Goal: Complete application form: Complete application form

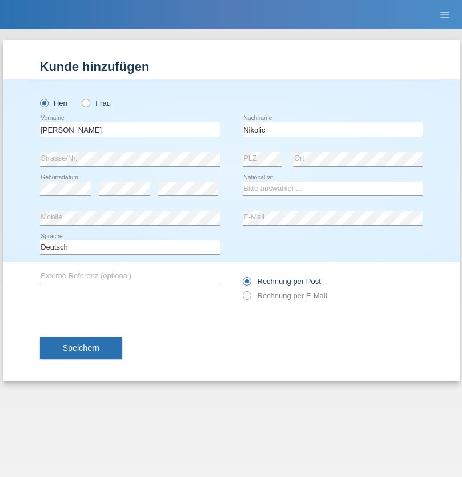
type input "Nikolic"
select select "RS"
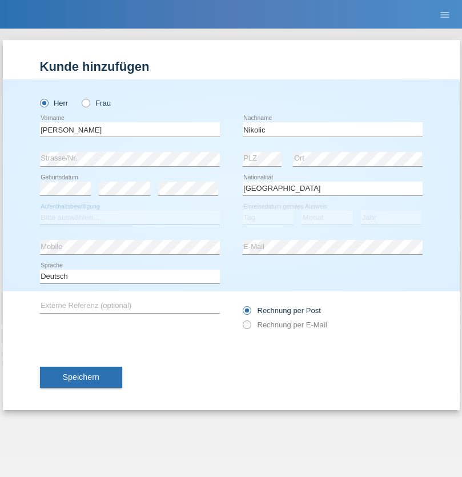
select select "C"
select select "05"
select select "09"
select select "2018"
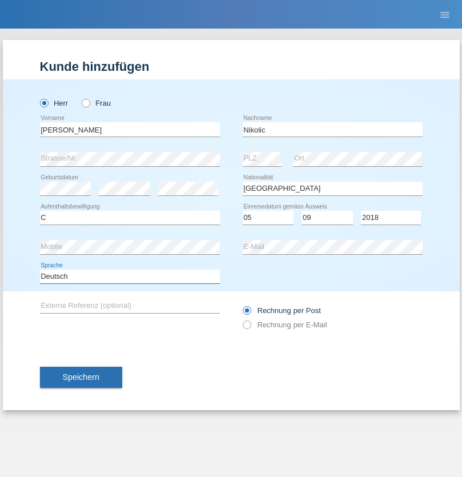
select select "en"
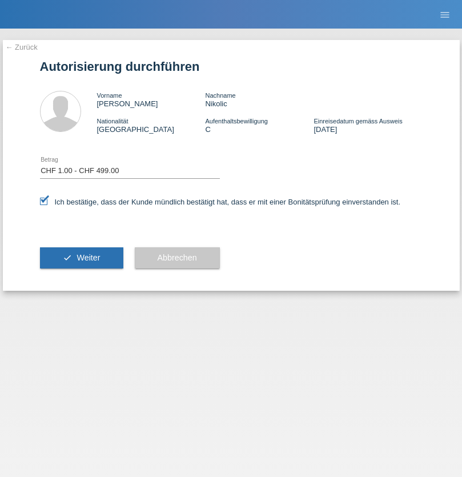
select select "1"
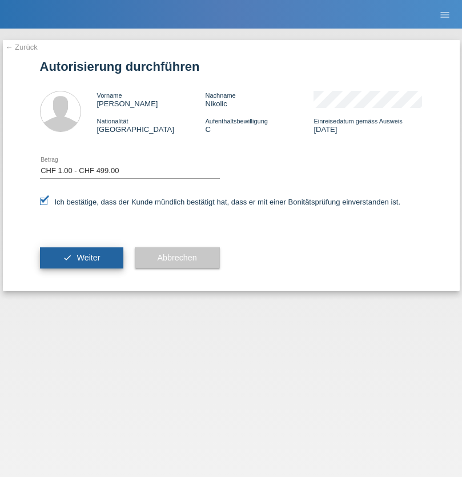
click at [81, 258] on span "Weiter" at bounding box center [88, 257] width 23 height 9
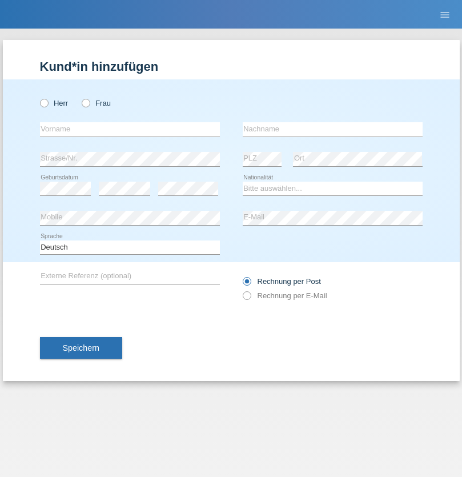
radio input "true"
click at [130, 129] on input "text" at bounding box center [130, 129] width 180 height 14
type input "firat"
click at [333, 129] on input "text" at bounding box center [333, 129] width 180 height 14
type input "kara"
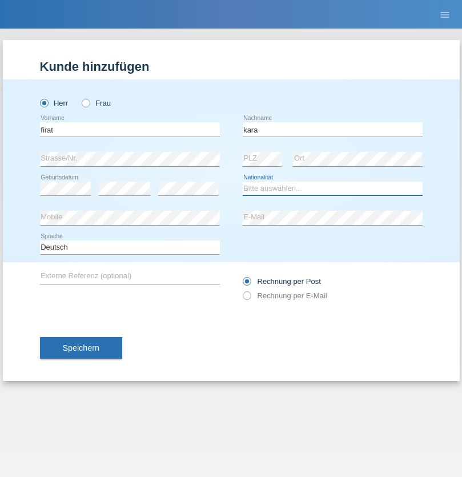
select select "CH"
radio input "true"
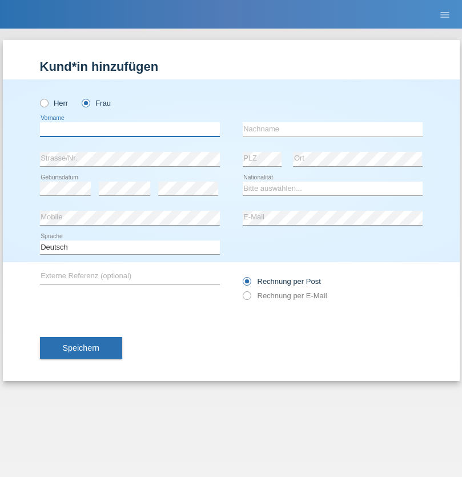
click at [130, 129] on input "text" at bounding box center [130, 129] width 180 height 14
type input "Nuria"
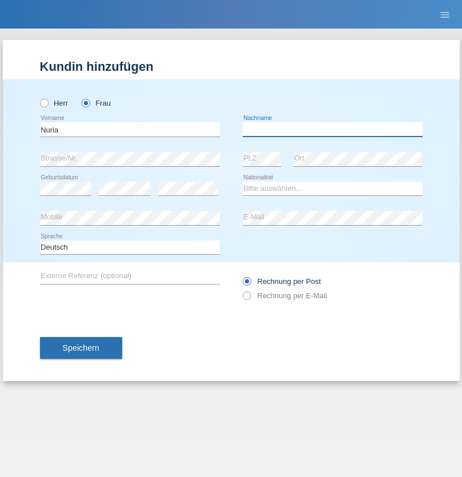
click at [333, 129] on input "text" at bounding box center [333, 129] width 180 height 14
type input "D'Antino"
select select "CH"
